Goal: Task Accomplishment & Management: Manage account settings

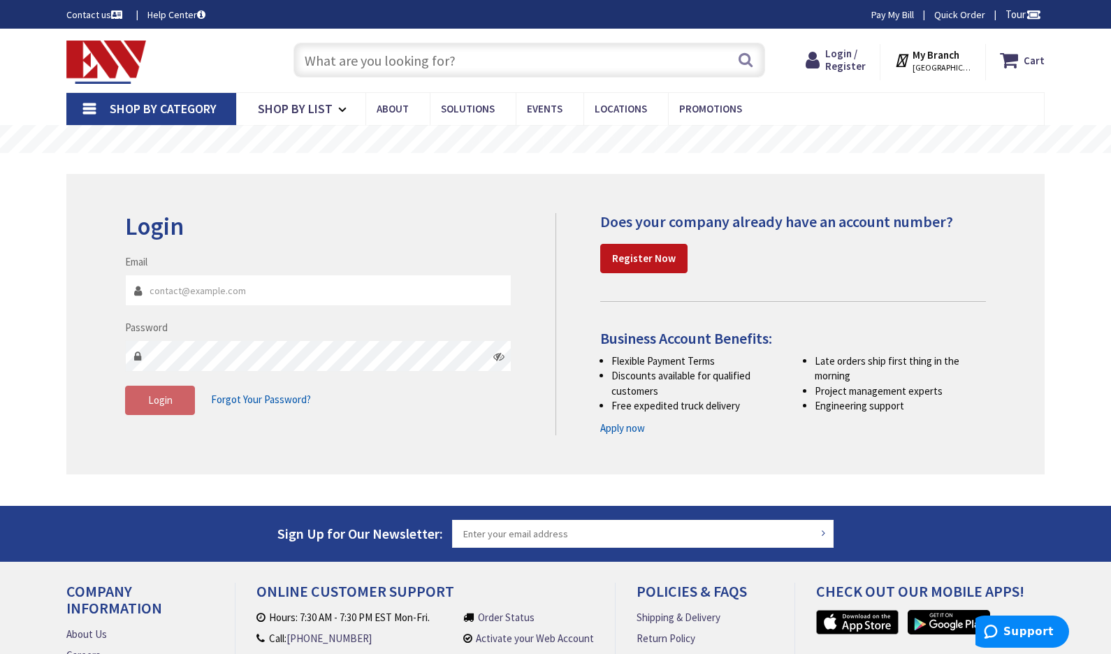
click at [233, 297] on input "Email" at bounding box center [318, 290] width 386 height 31
type input "[EMAIL_ADDRESS][DOMAIN_NAME]"
click at [24, 420] on div "Skip to Content Toggle Nav Search Cart My Cart Close" at bounding box center [555, 428] width 1111 height 799
click at [500, 357] on icon at bounding box center [498, 356] width 11 height 11
click at [20, 421] on div "Skip to Content Toggle Nav Search Cart My Cart Close" at bounding box center [555, 428] width 1111 height 799
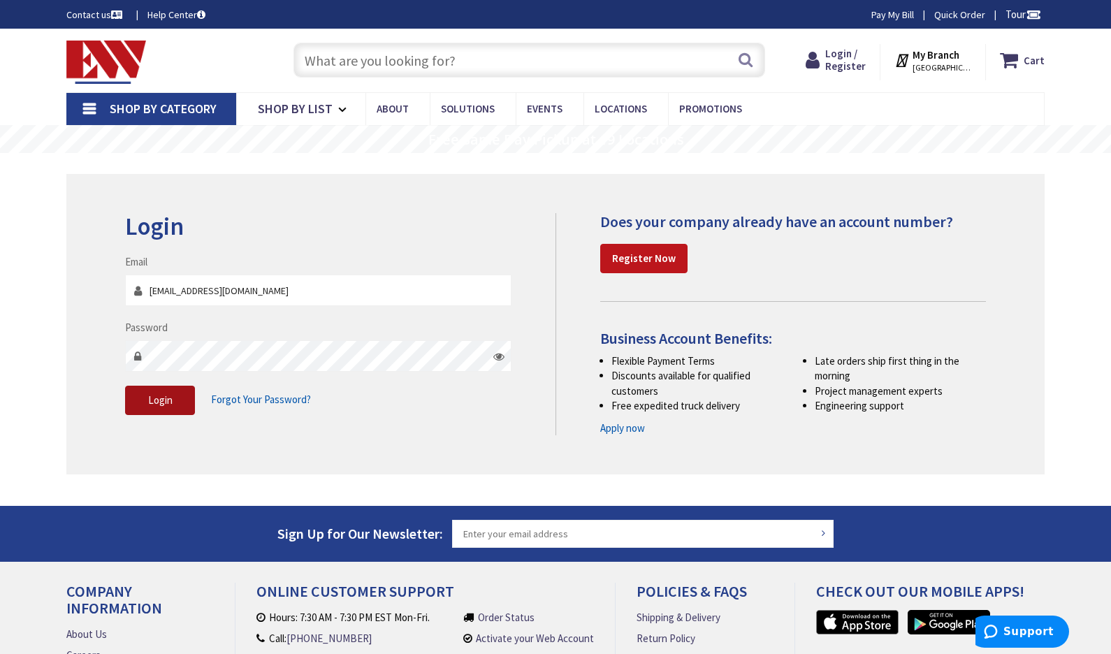
click at [140, 407] on button "Login" at bounding box center [160, 400] width 70 height 29
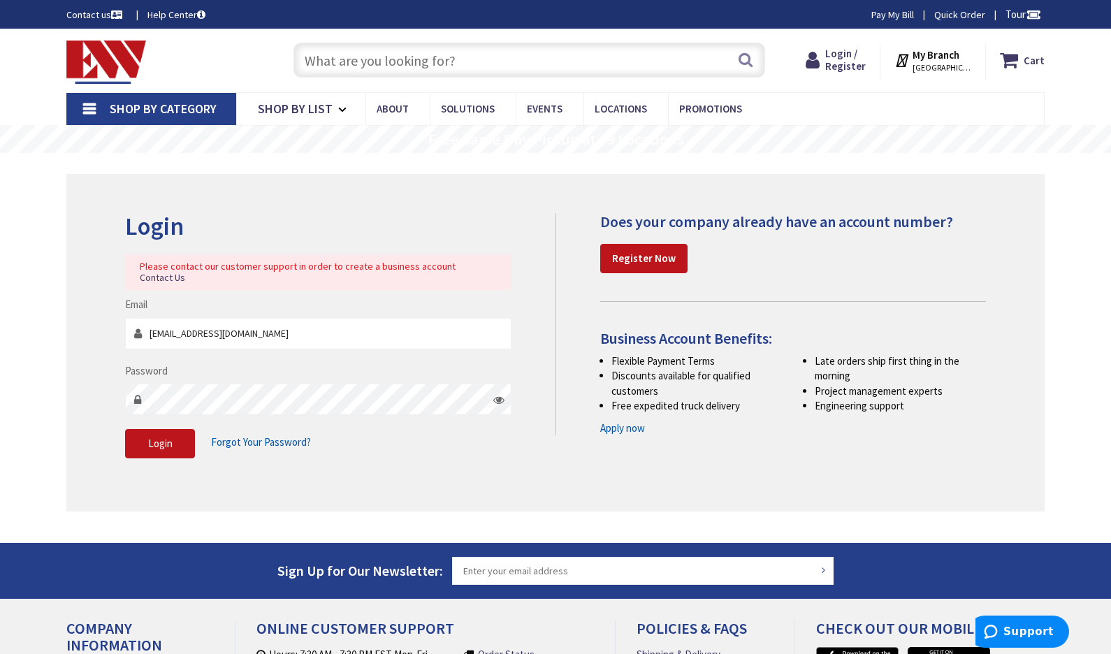
click at [947, 62] on span "[GEOGRAPHIC_DATA], [GEOGRAPHIC_DATA]" at bounding box center [941, 67] width 59 height 11
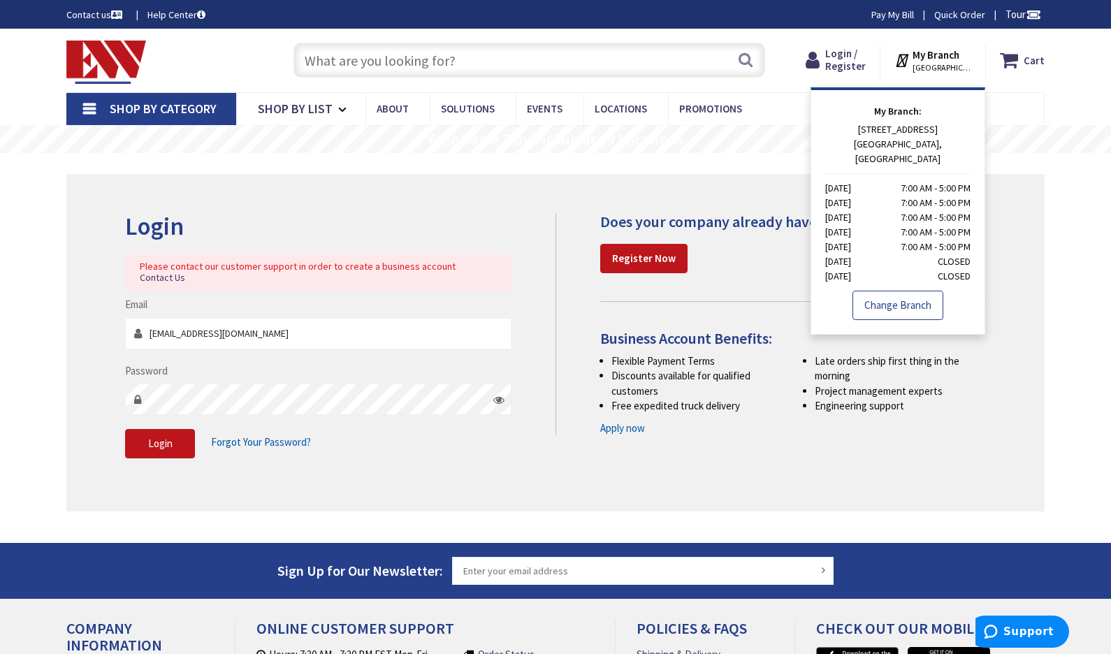
click at [900, 291] on link "Change Branch" at bounding box center [897, 305] width 91 height 29
